Goal: Information Seeking & Learning: Understand process/instructions

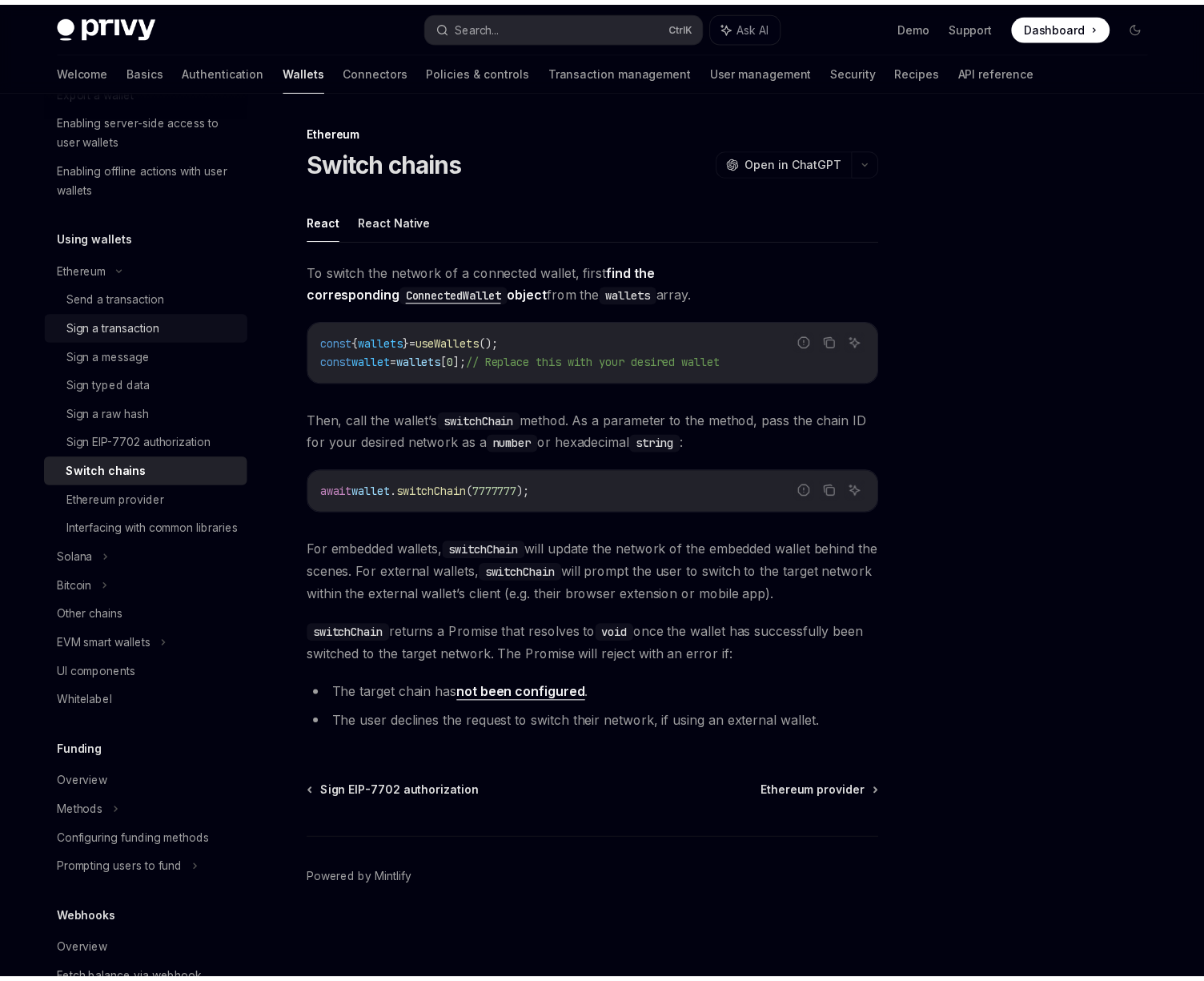
scroll to position [288, 0]
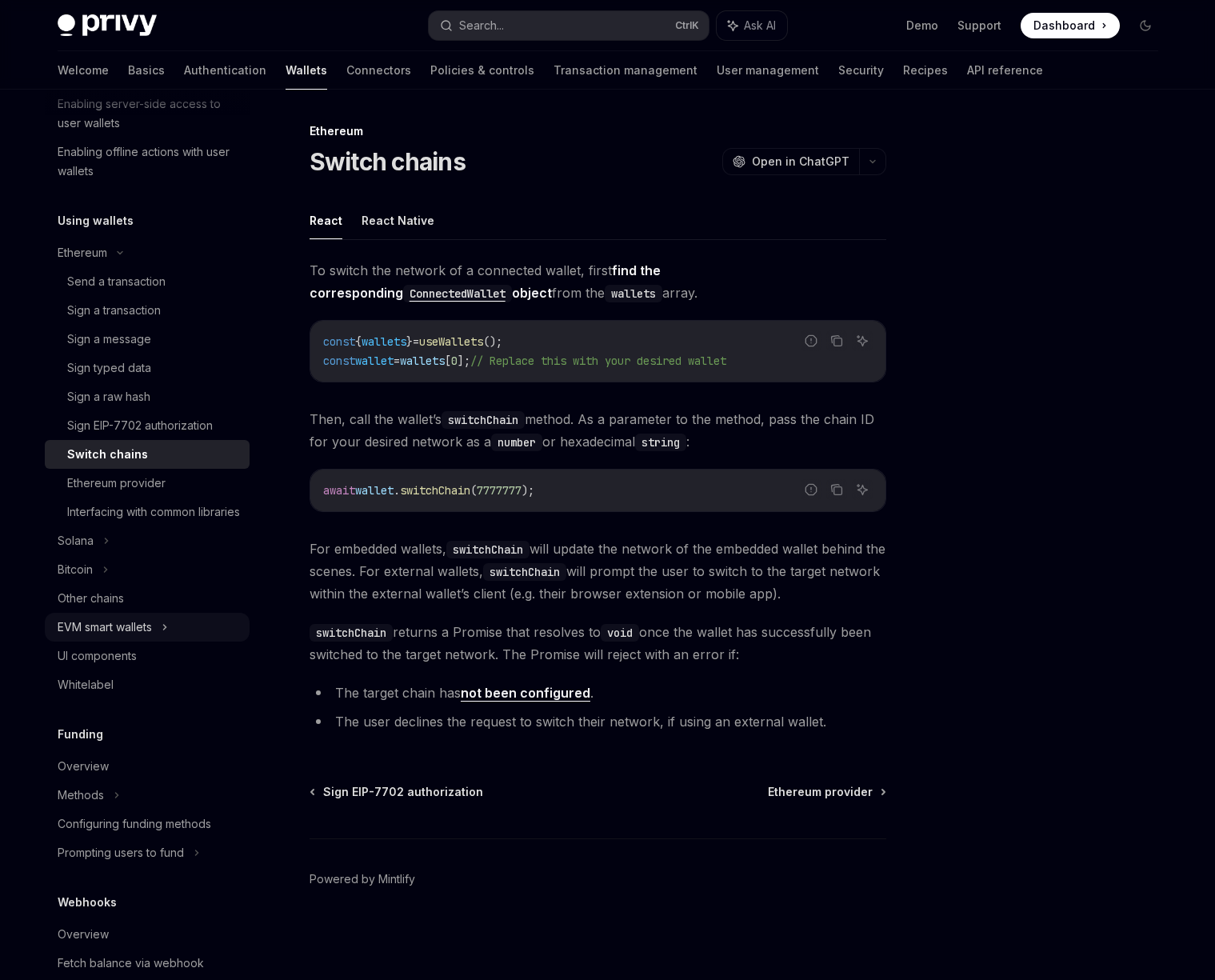
click at [134, 637] on div "EVM smart wallets" at bounding box center [104, 627] width 95 height 19
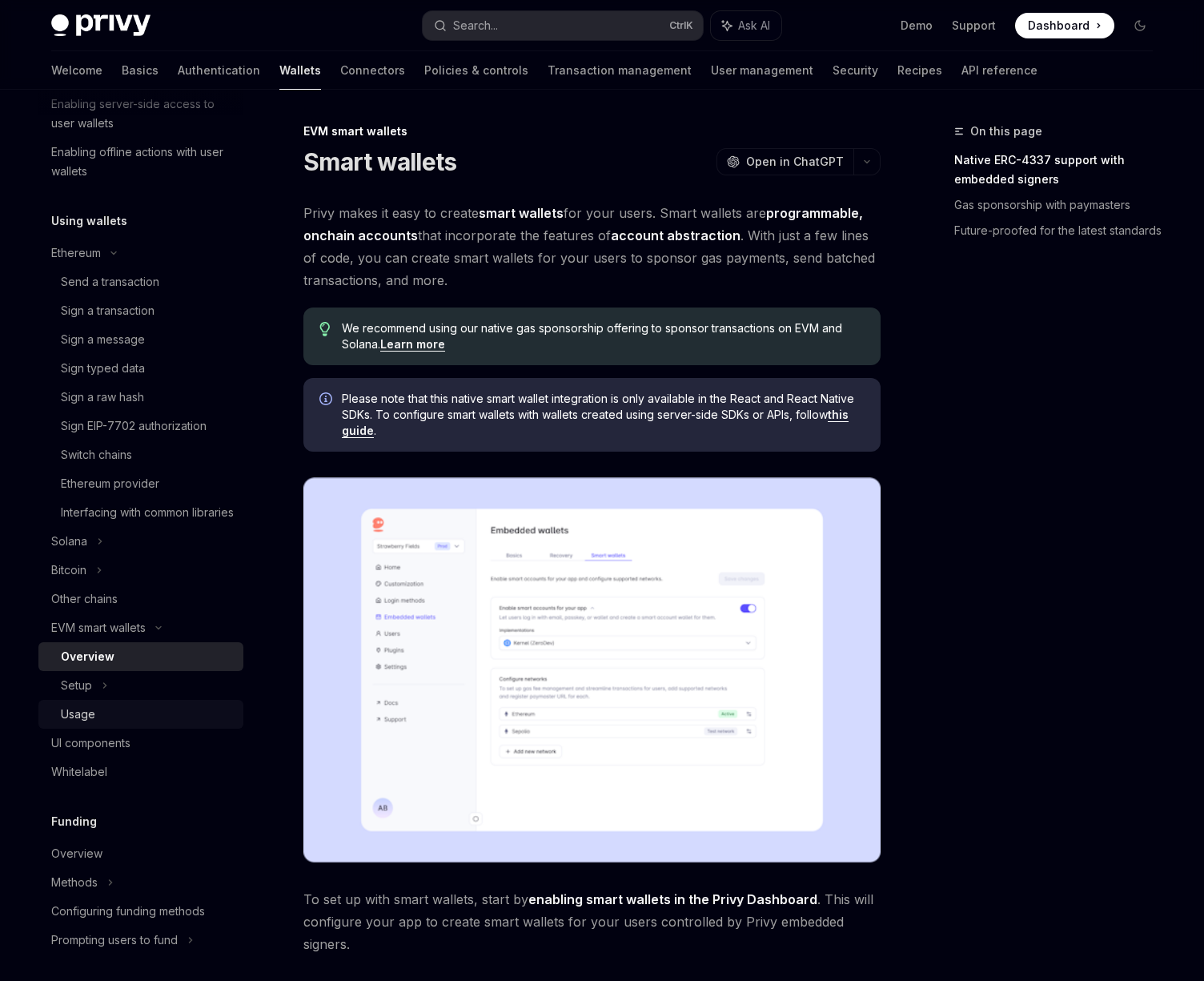
click at [87, 729] on link "Usage" at bounding box center [141, 714] width 205 height 29
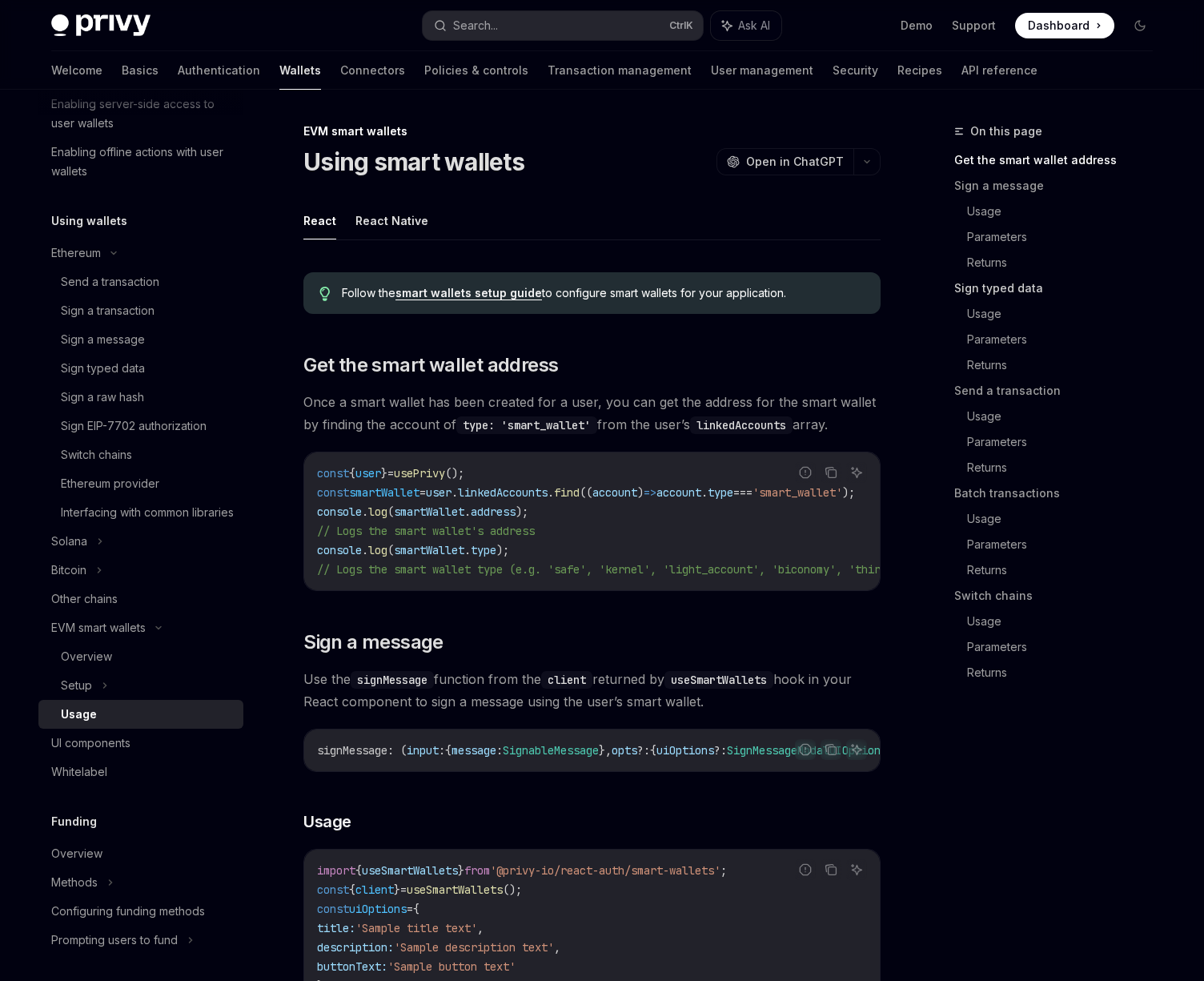
click at [988, 276] on link "Sign typed data" at bounding box center [1060, 287] width 212 height 26
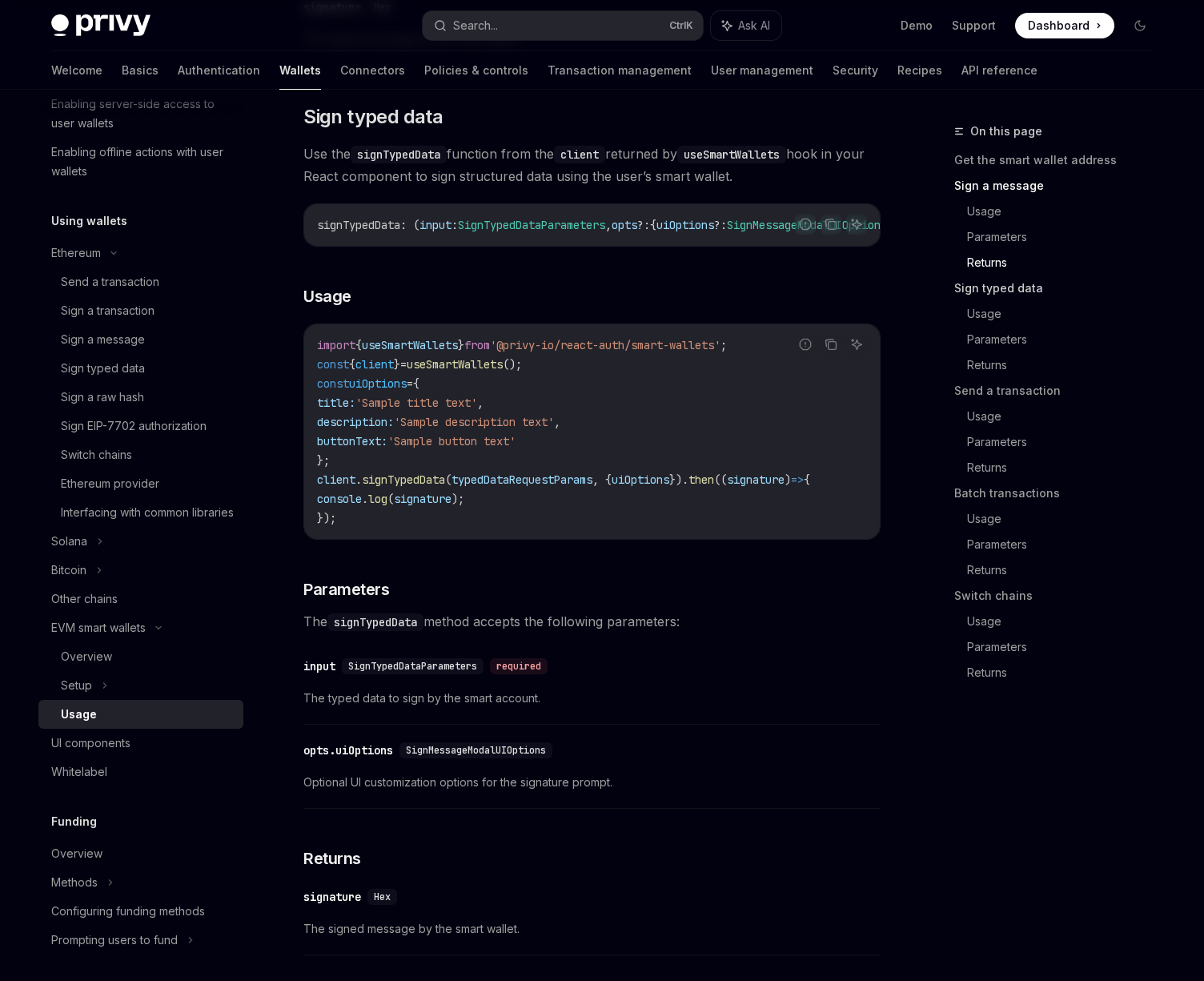
scroll to position [1417, 0]
drag, startPoint x: 531, startPoint y: 269, endPoint x: 568, endPoint y: 261, distance: 37.9
click at [568, 245] on div "signTypedData : ( input : SignTypedDataParameters , opts ?: { uiOptions ?: Sign…" at bounding box center [591, 223] width 576 height 42
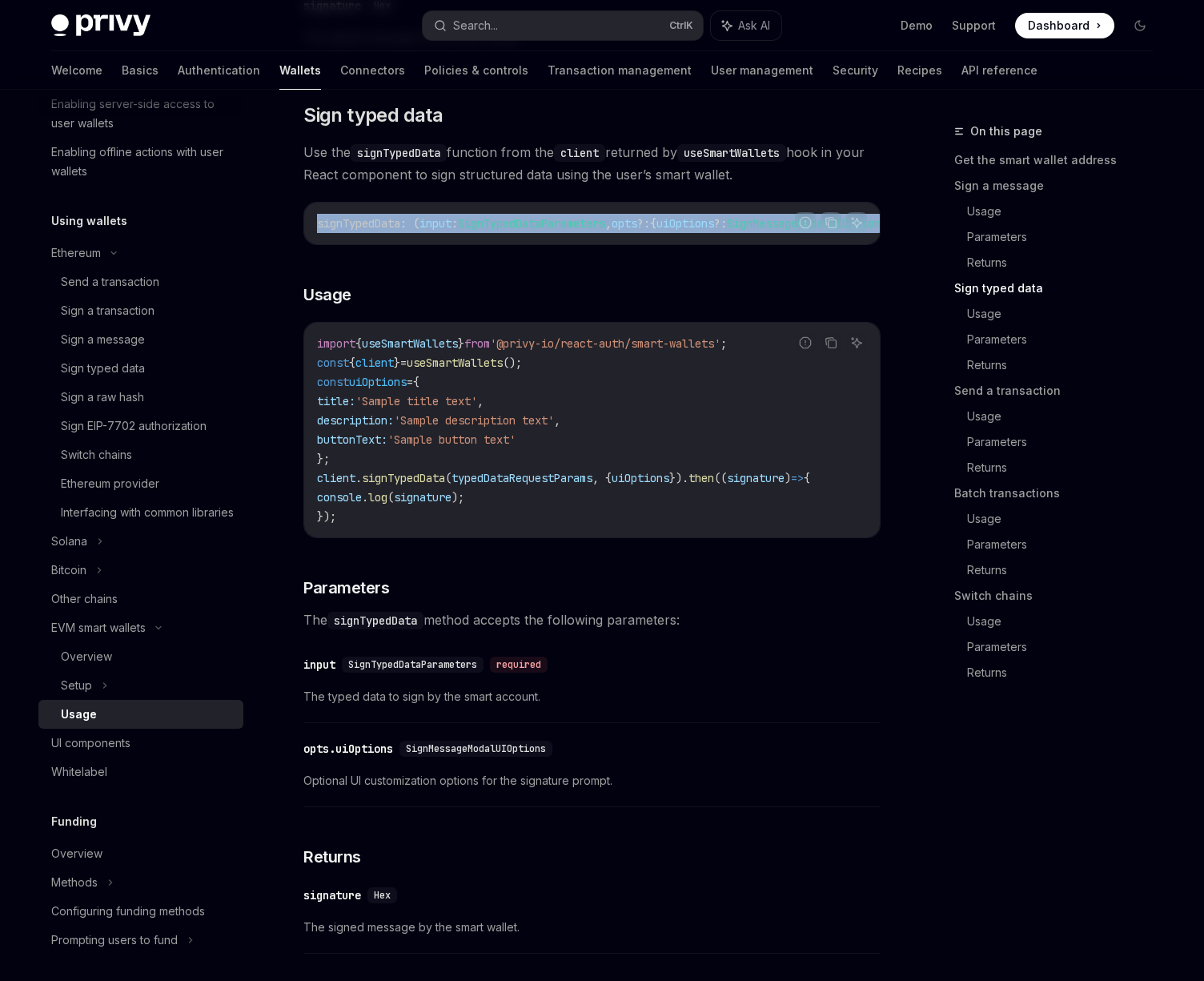
drag, startPoint x: 561, startPoint y: 271, endPoint x: 842, endPoint y: 268, distance: 281.0
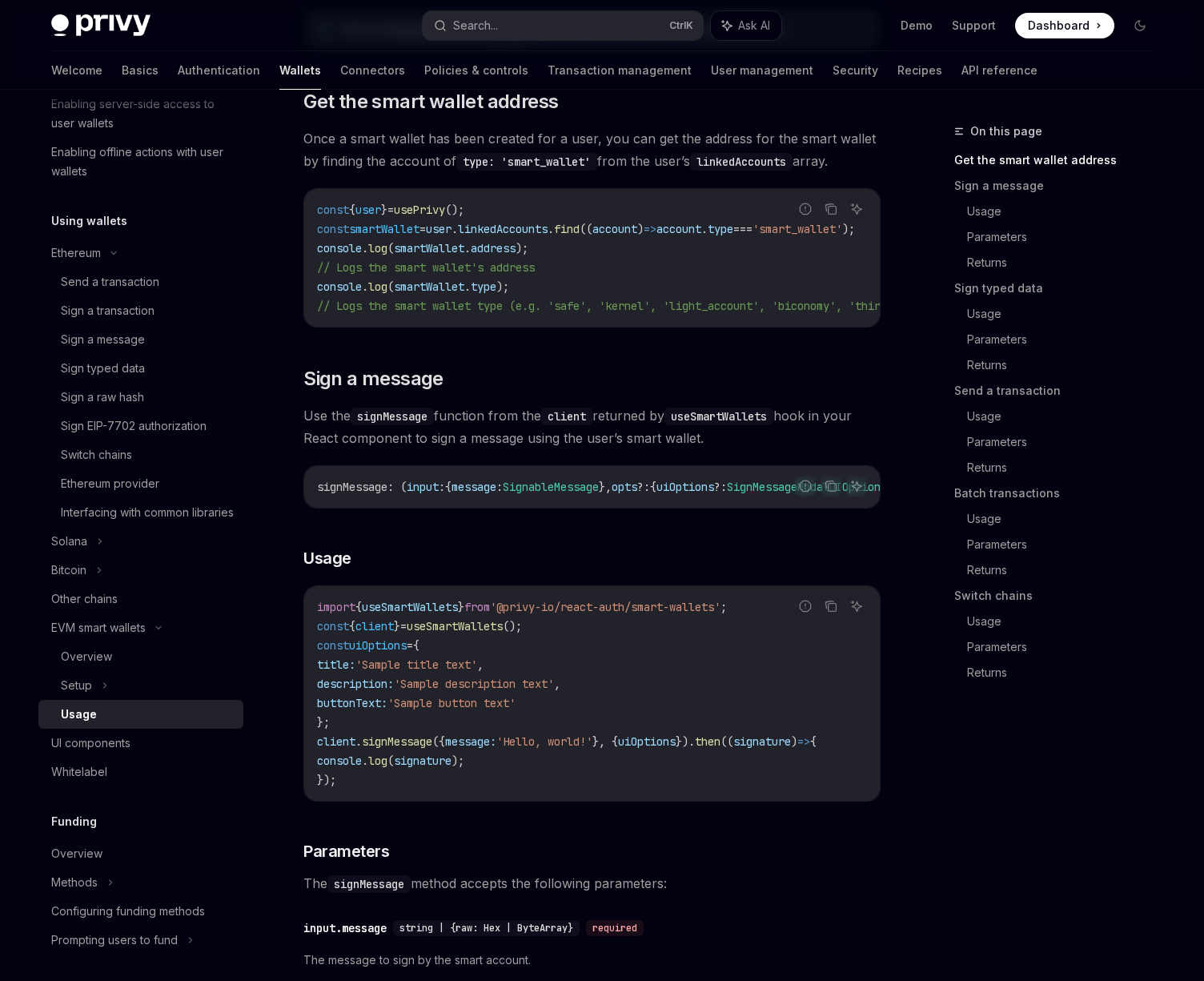
scroll to position [0, 0]
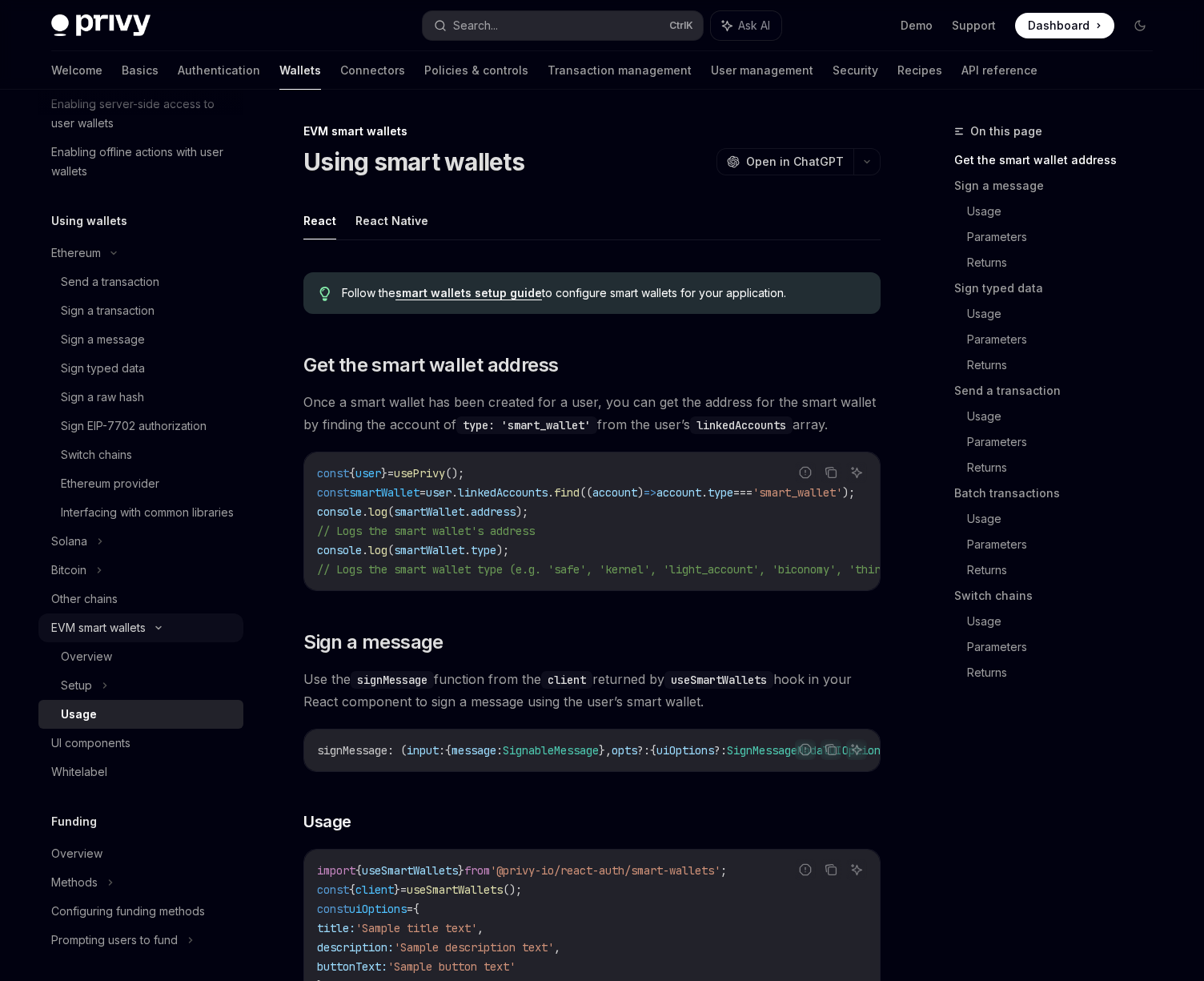
click at [84, 638] on div "EVM smart wallets" at bounding box center [98, 628] width 95 height 19
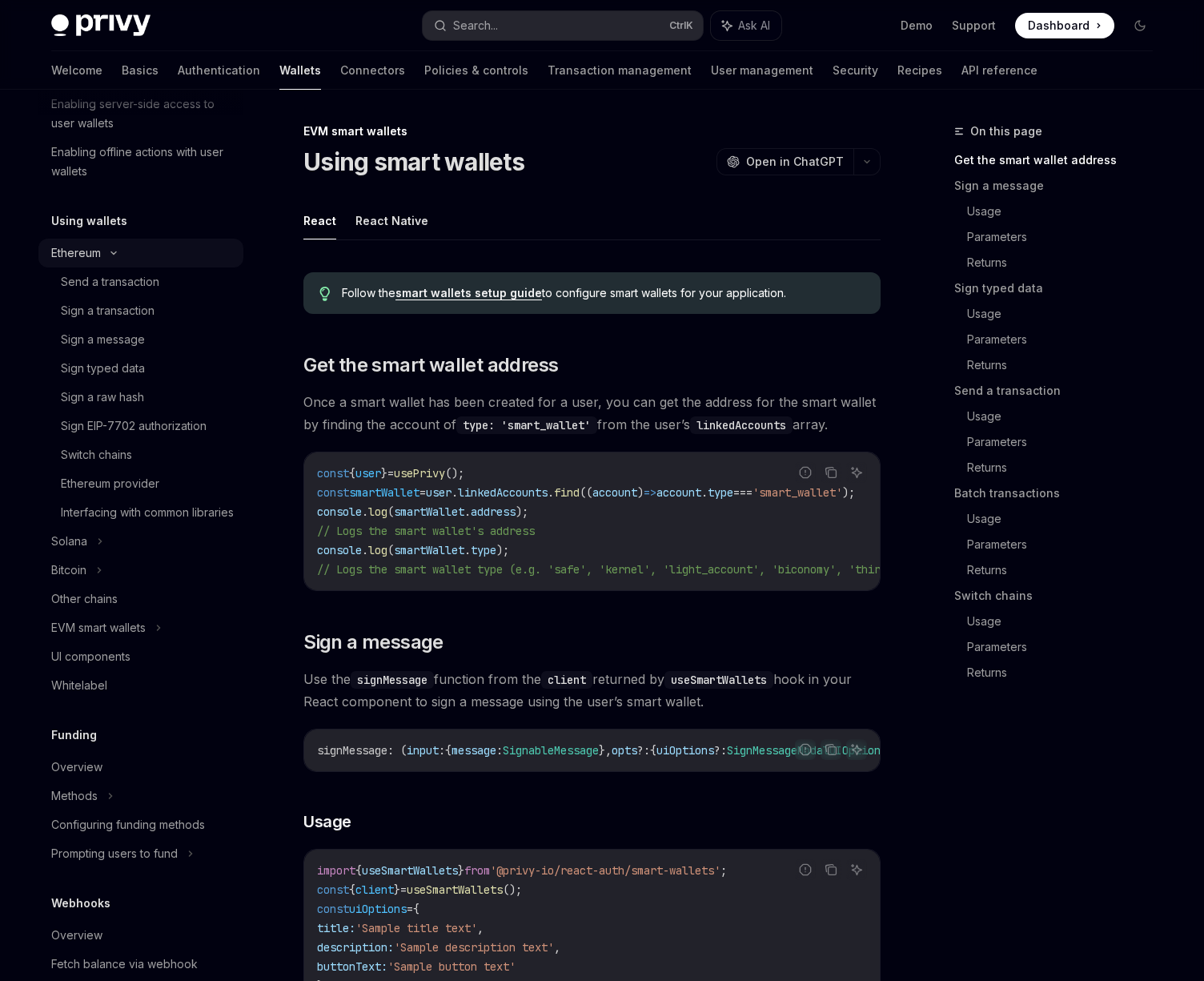
click at [90, 253] on div "Ethereum" at bounding box center [76, 253] width 49 height 19
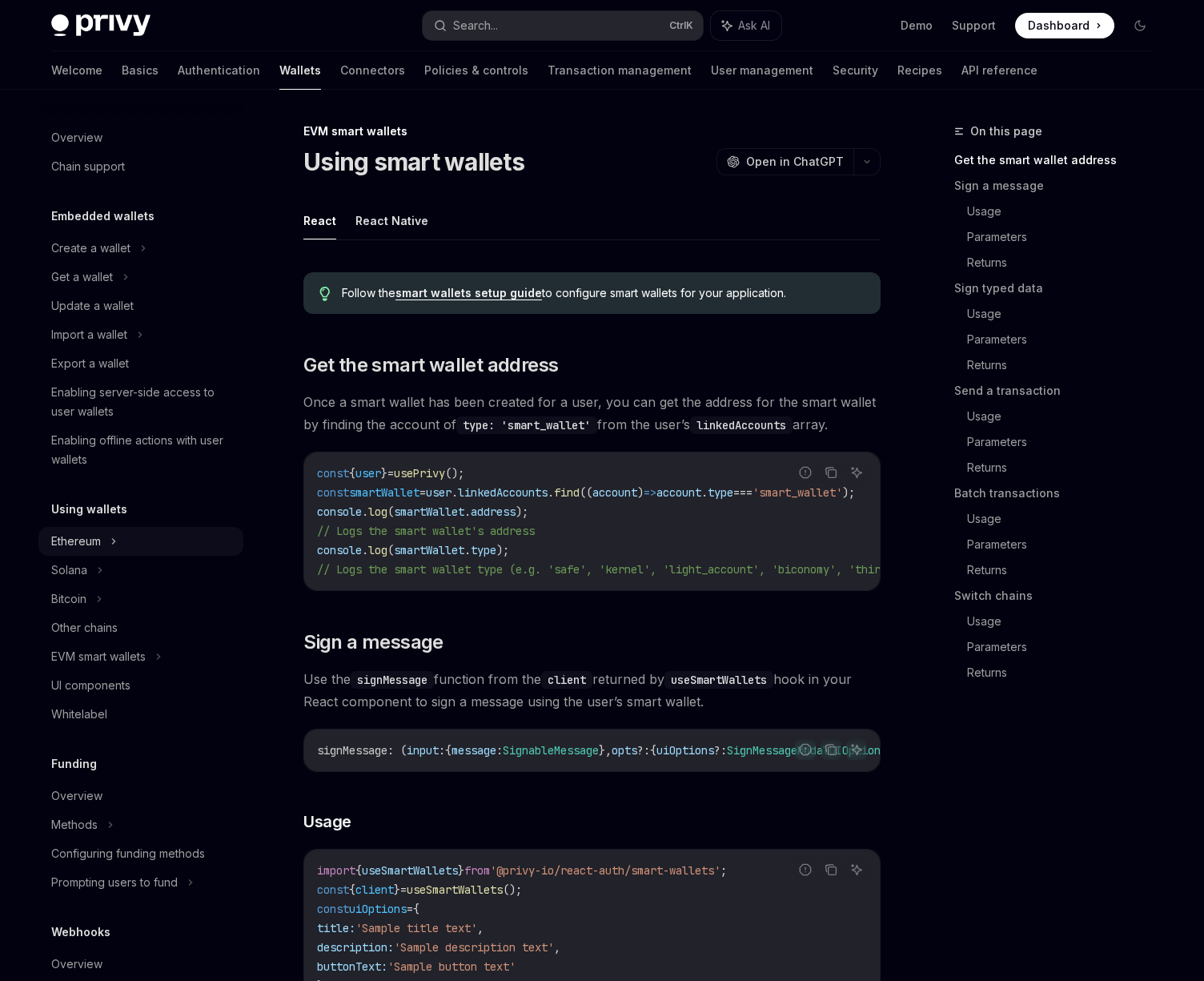
click at [96, 532] on div "Ethereum" at bounding box center [76, 541] width 49 height 19
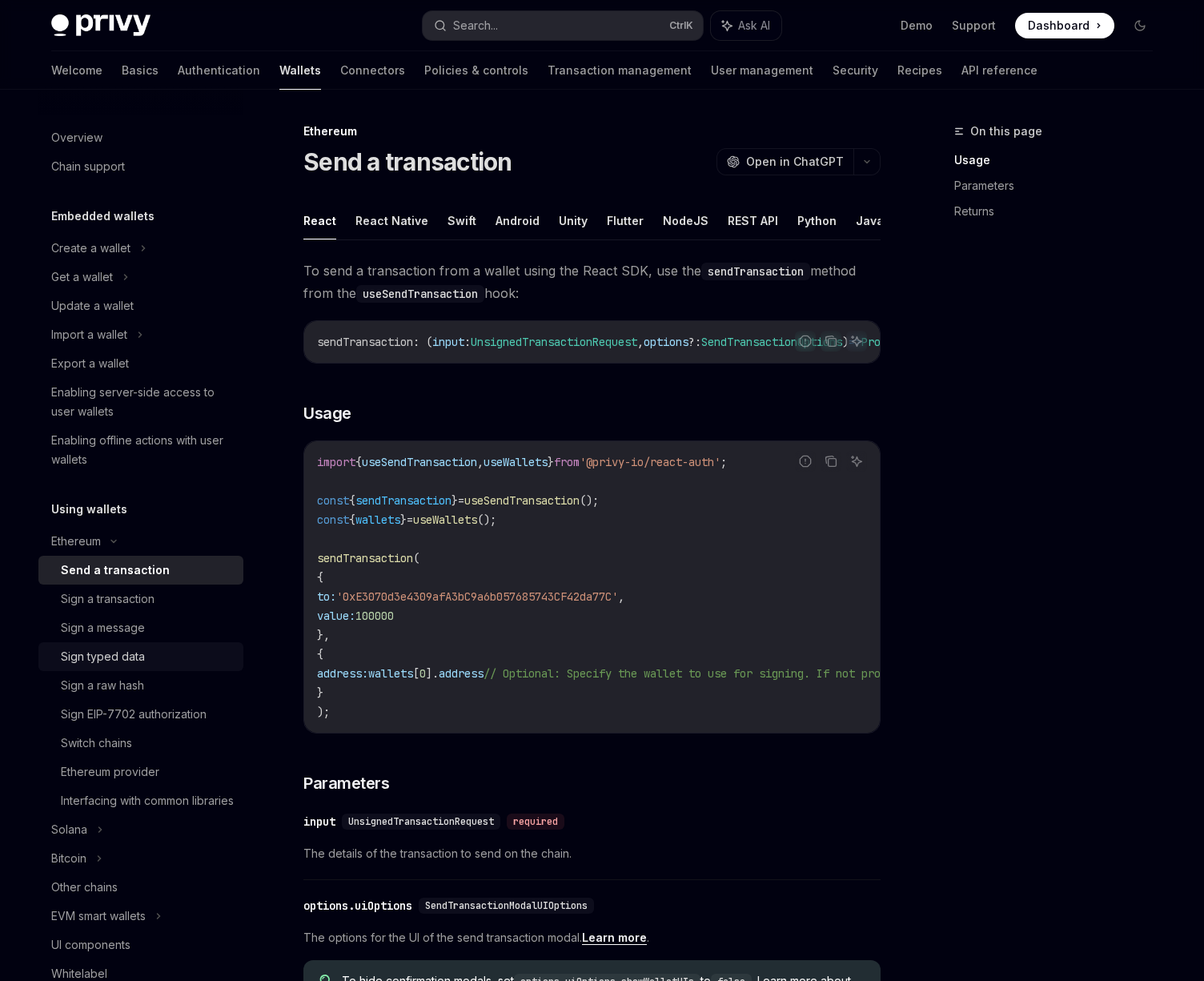
click at [112, 653] on div "Sign typed data" at bounding box center [103, 656] width 84 height 19
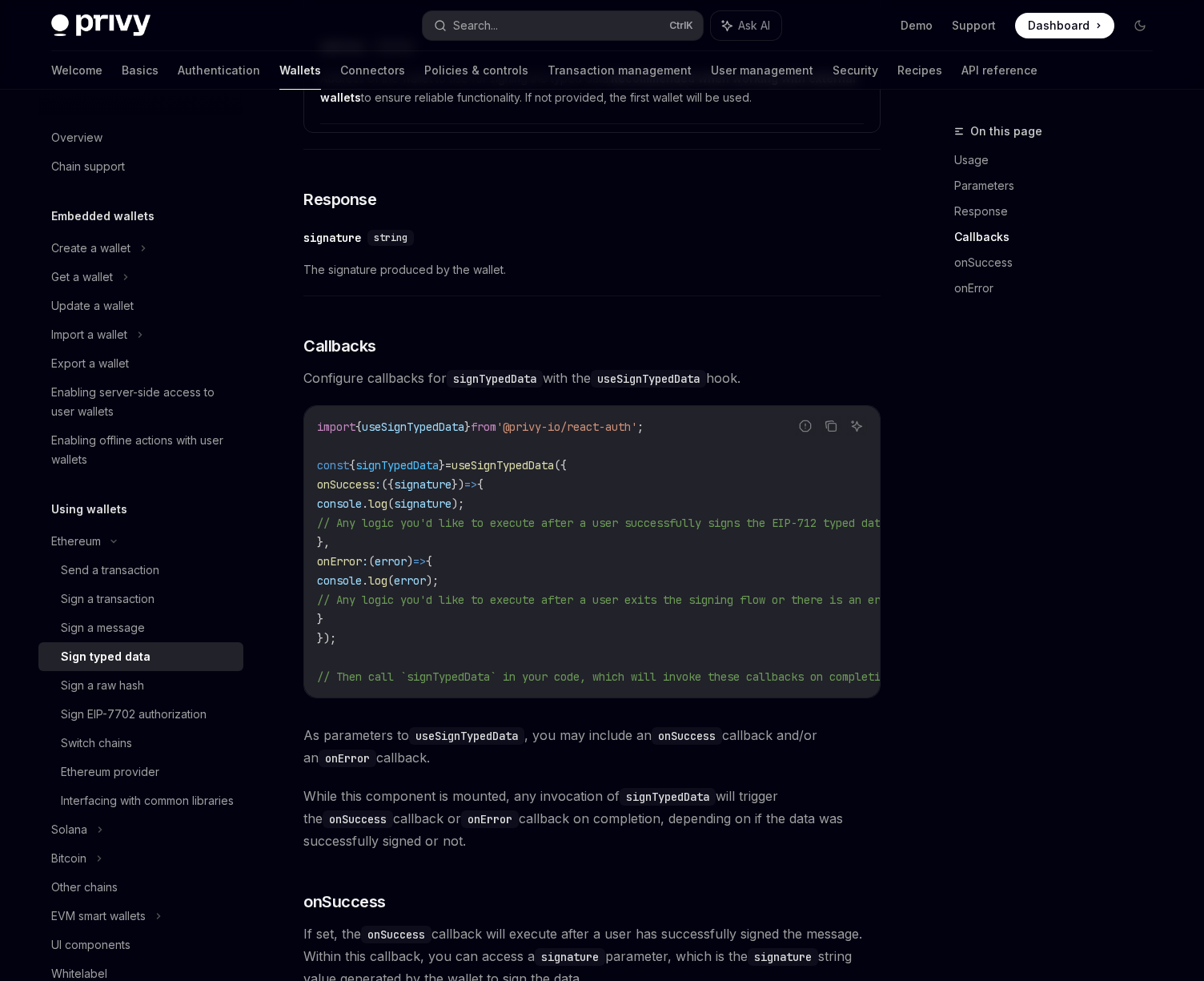
scroll to position [1399, 0]
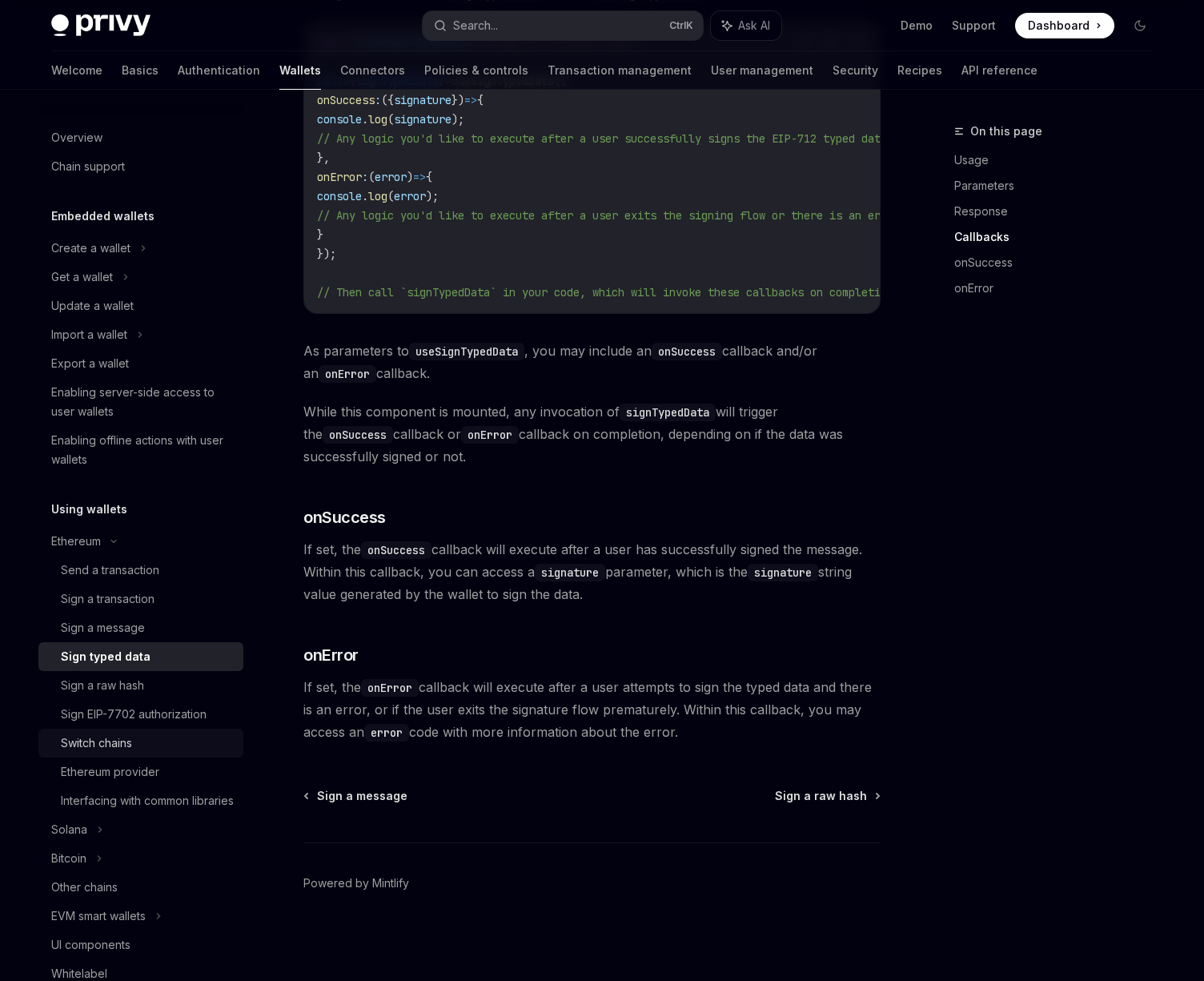
click at [150, 739] on div "Switch chains" at bounding box center [147, 743] width 173 height 19
type textarea "*"
